Goal: Check status: Check status

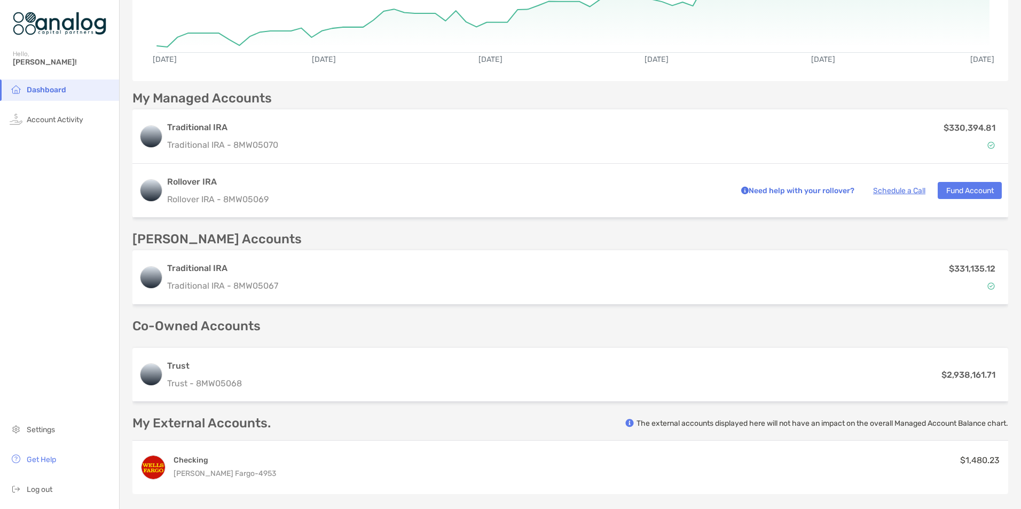
scroll to position [267, 0]
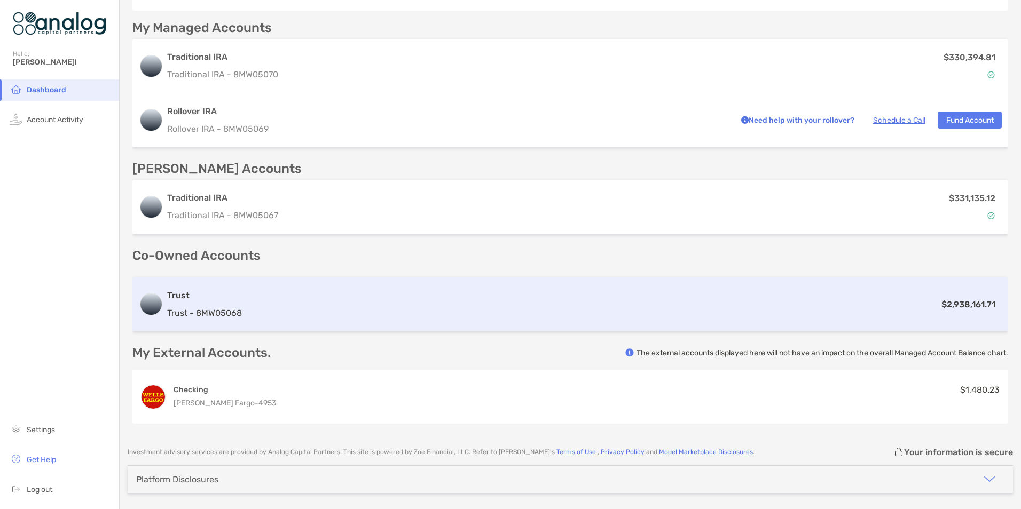
click at [450, 319] on div "Trust Trust - 8MW05068 $2,938,161.71" at bounding box center [570, 305] width 876 height 54
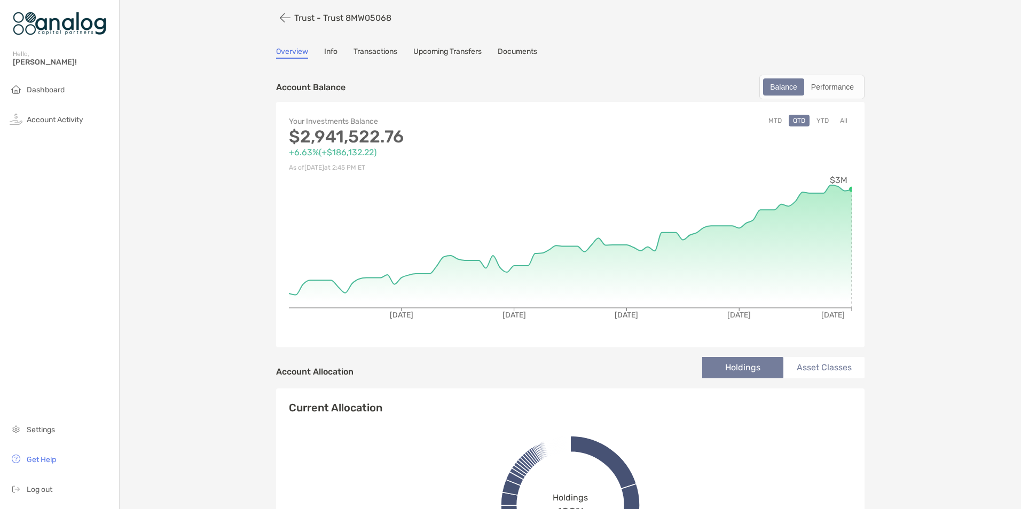
click at [770, 119] on button "MTD" at bounding box center [775, 121] width 22 height 12
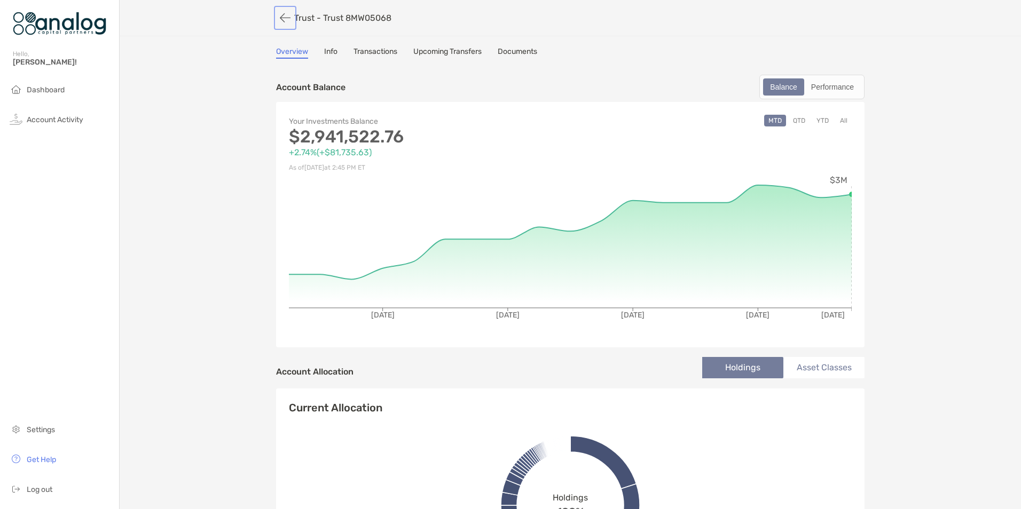
click at [277, 17] on button "button" at bounding box center [285, 18] width 18 height 20
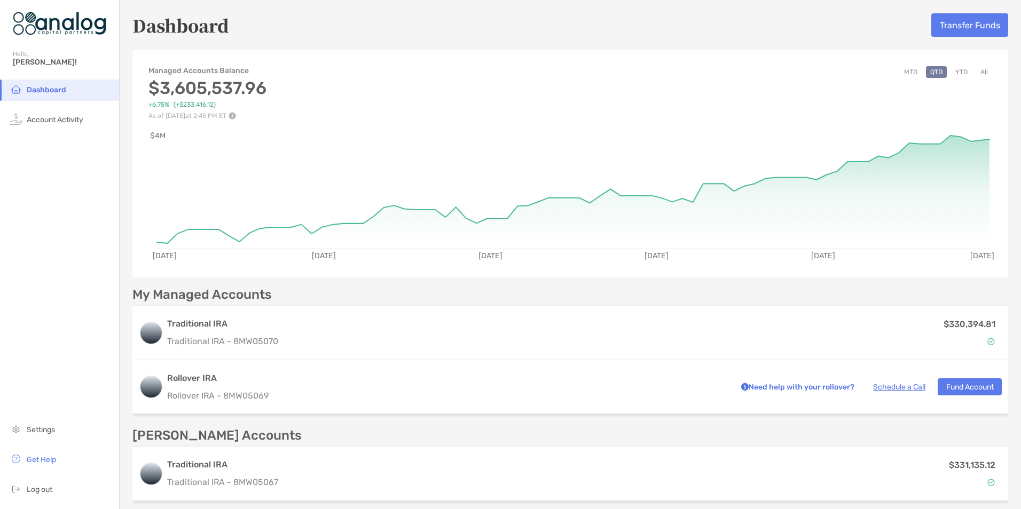
click at [904, 72] on button "MTD" at bounding box center [911, 72] width 22 height 12
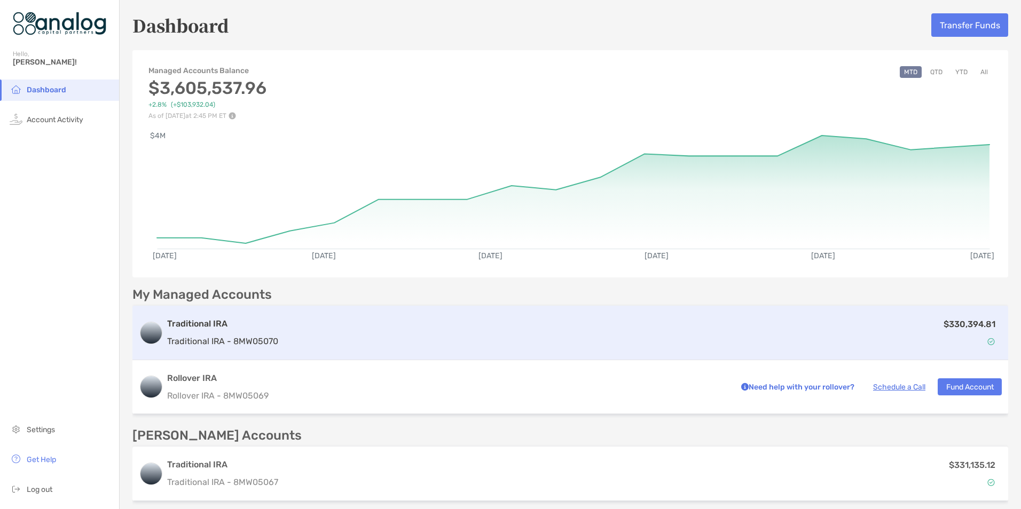
click at [435, 347] on div "$330,394.81" at bounding box center [641, 333] width 719 height 31
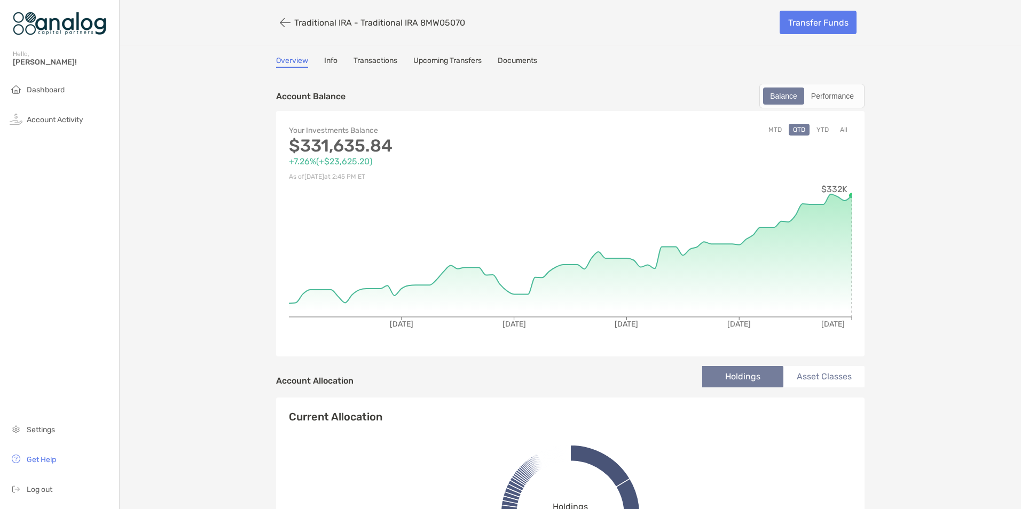
click at [774, 133] on button "MTD" at bounding box center [775, 130] width 22 height 12
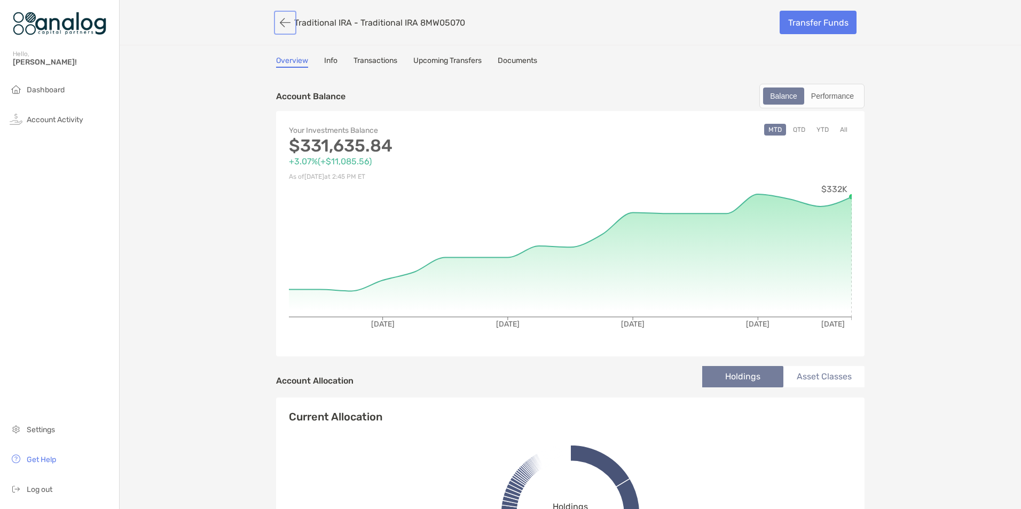
click at [282, 21] on button "button" at bounding box center [285, 23] width 18 height 20
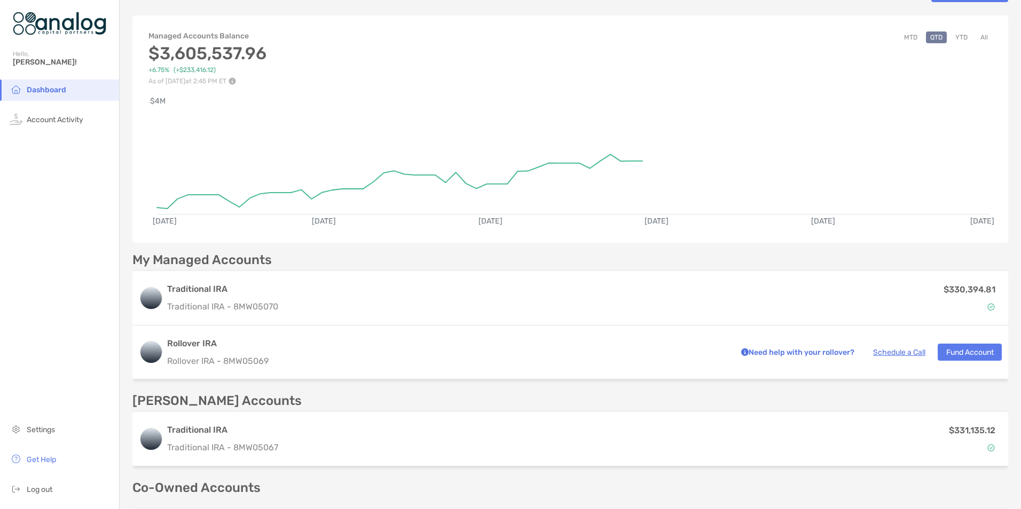
scroll to position [53, 0]
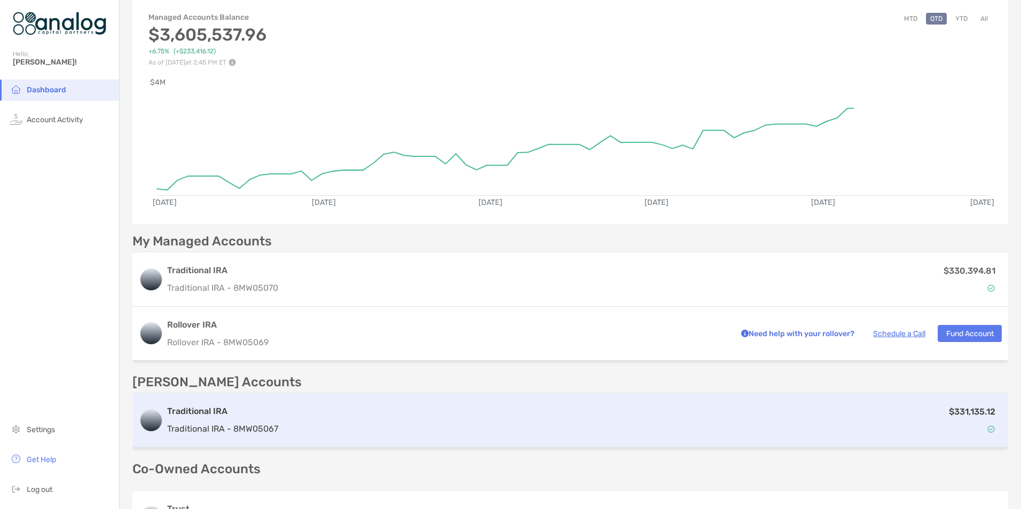
click at [414, 416] on div "$331,135.12" at bounding box center [641, 420] width 719 height 31
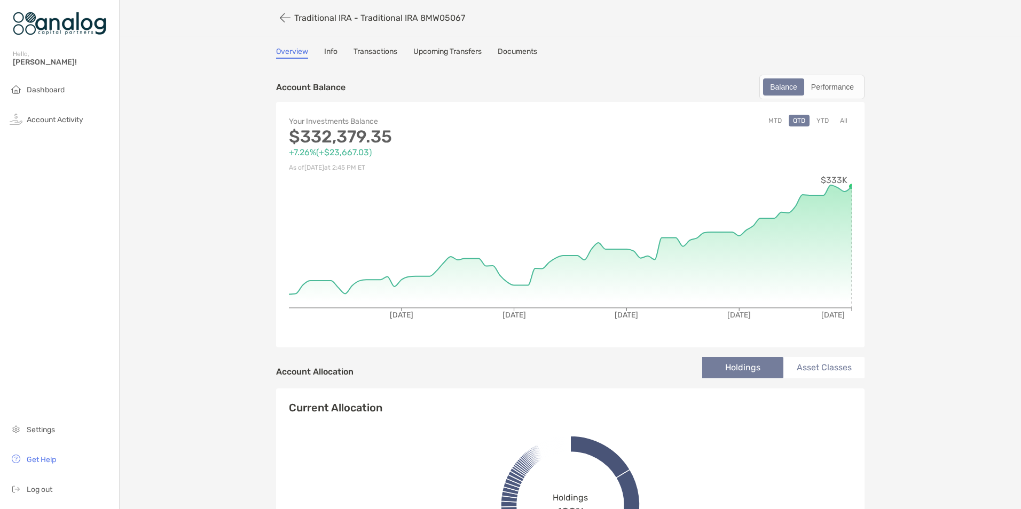
click at [767, 121] on button "MTD" at bounding box center [775, 121] width 22 height 12
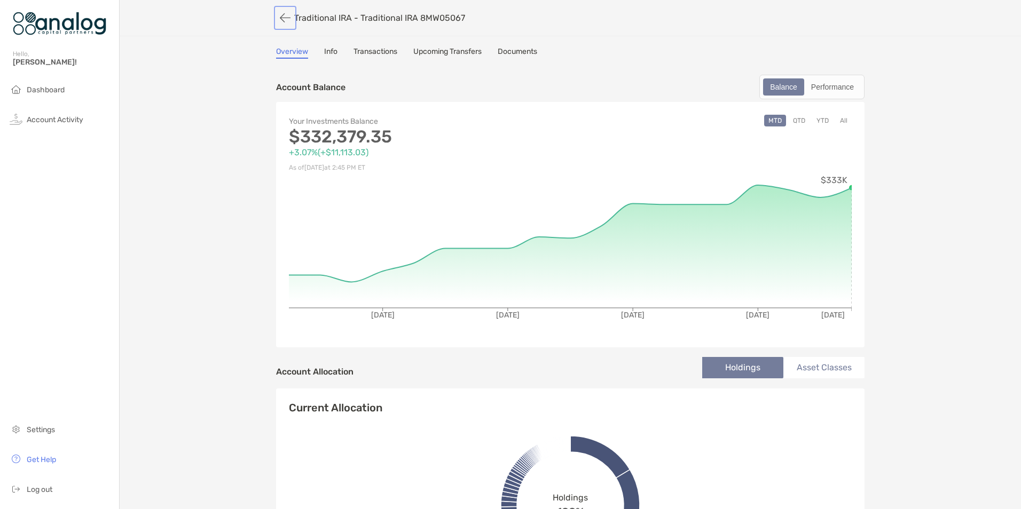
click at [279, 22] on button "button" at bounding box center [285, 18] width 18 height 20
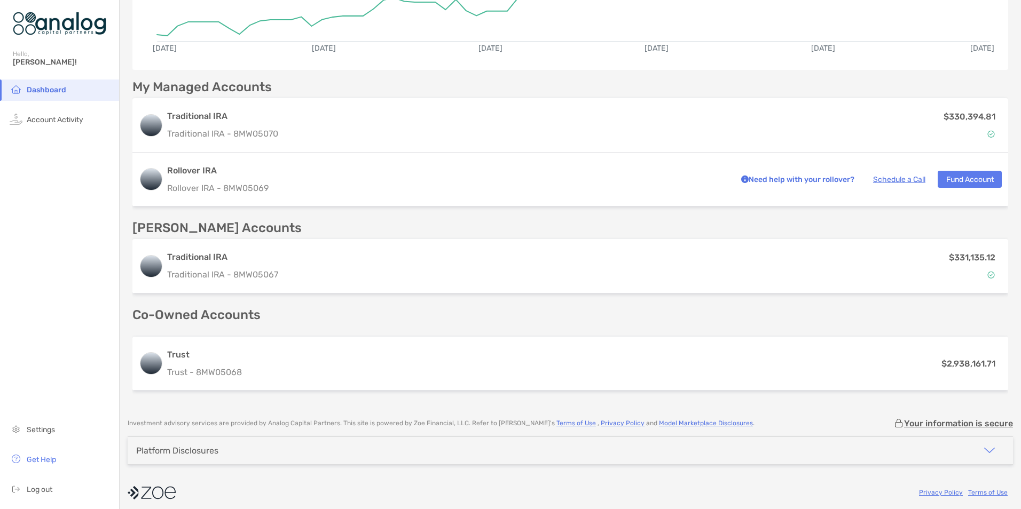
scroll to position [214, 0]
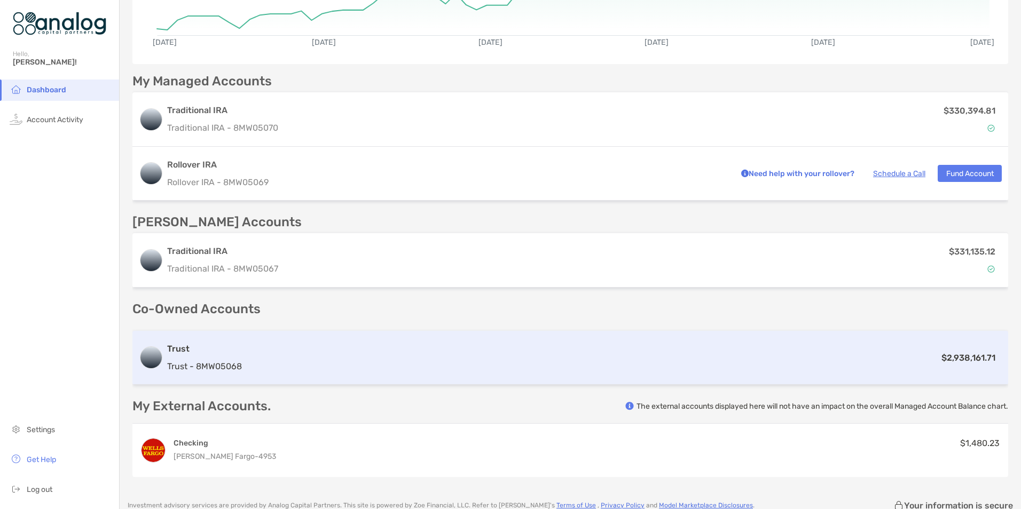
click at [618, 361] on div "$2,938,161.71" at bounding box center [624, 357] width 756 height 13
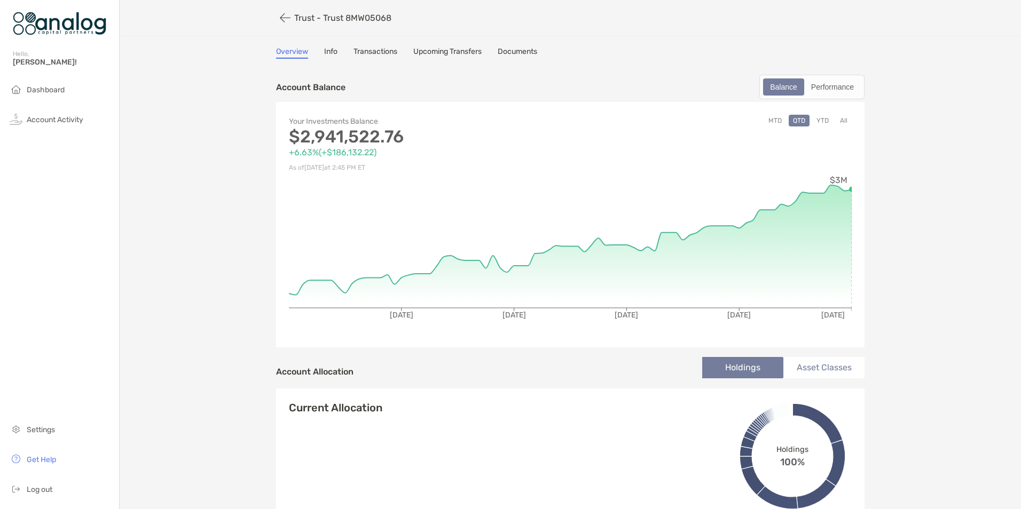
scroll to position [374, 0]
